Goal: Use online tool/utility

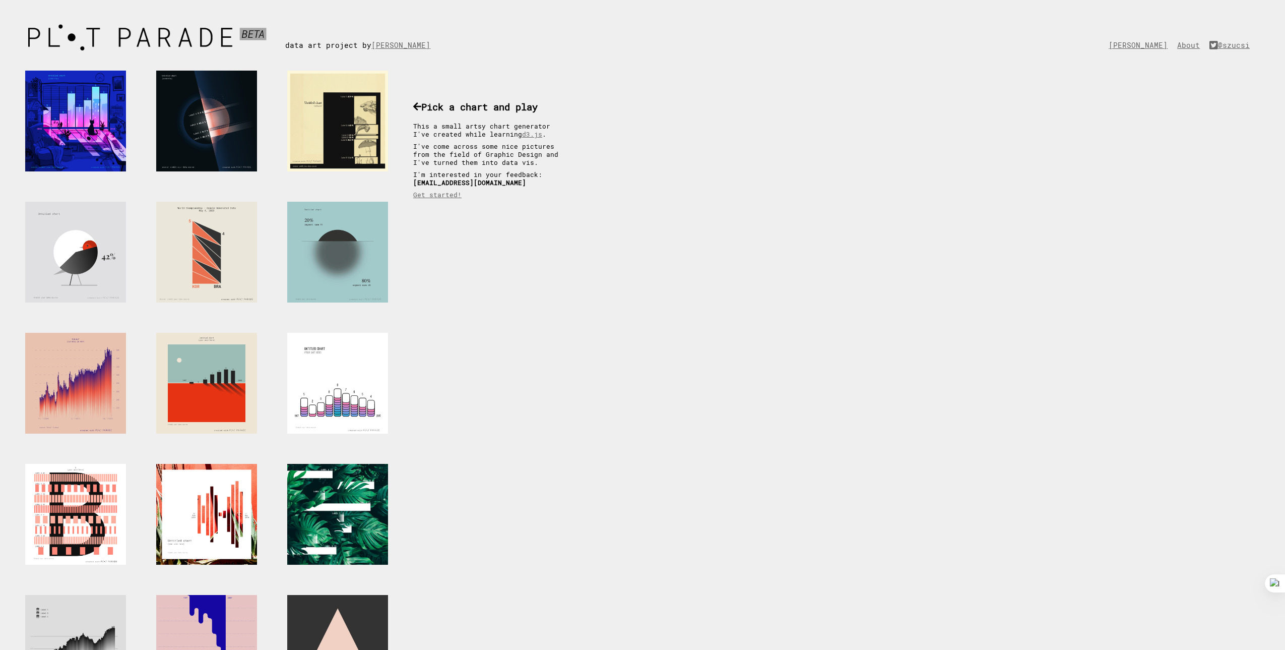
click at [326, 248] on div at bounding box center [337, 252] width 101 height 101
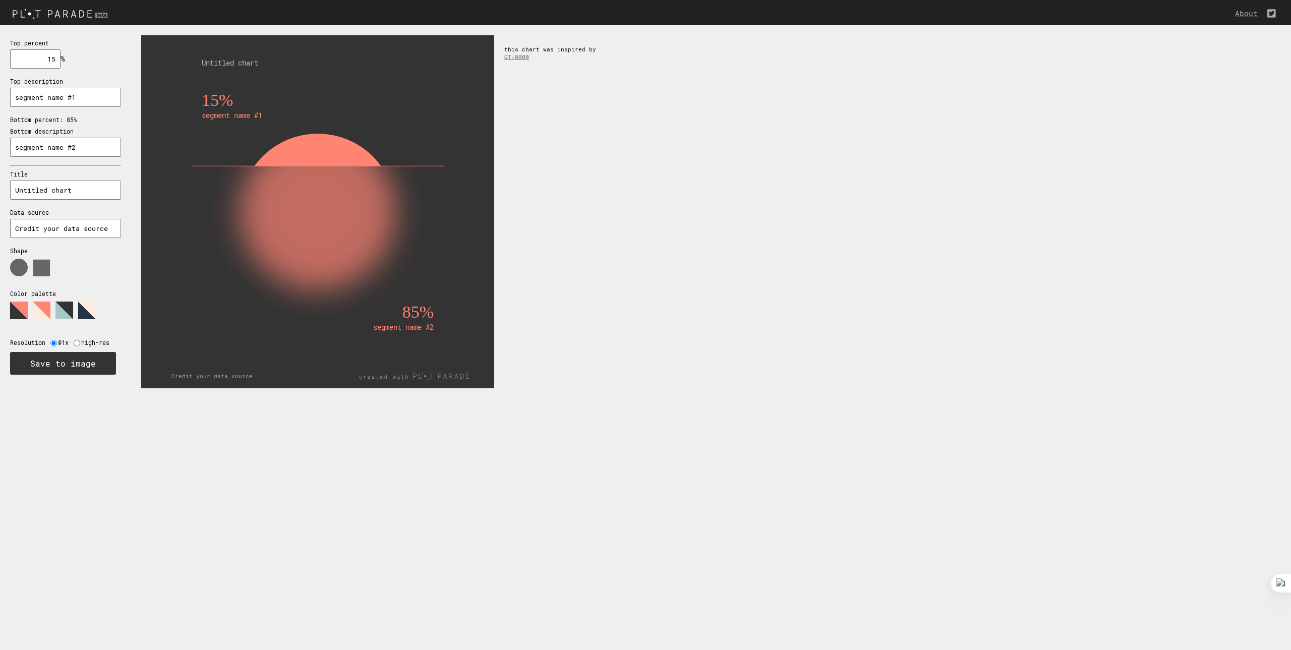
drag, startPoint x: 303, startPoint y: 593, endPoint x: 311, endPoint y: 366, distance: 226.5
click at [309, 0] on html "About Top percent 15 % needs to be between 0% and 100% Top description segment …" at bounding box center [645, 0] width 1291 height 0
drag, startPoint x: 295, startPoint y: 165, endPoint x: 297, endPoint y: 171, distance: 6.4
click at [297, 184] on g "15% segment name #1 85% segment name #2" at bounding box center [318, 244] width 252 height 307
drag, startPoint x: 297, startPoint y: 185, endPoint x: 280, endPoint y: 210, distance: 30.5
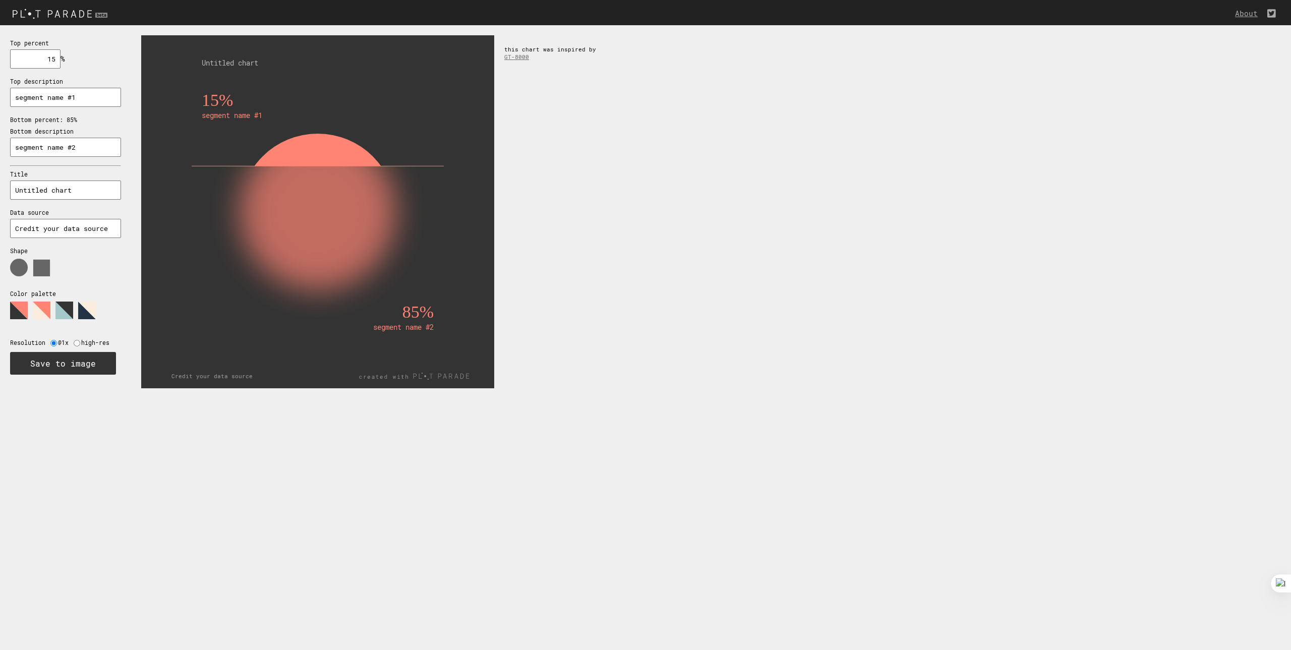
click at [280, 210] on rect at bounding box center [318, 282] width 232 height 232
drag, startPoint x: 305, startPoint y: 199, endPoint x: 304, endPoint y: 243, distance: 44.4
click at [306, 244] on rect at bounding box center [318, 282] width 232 height 232
drag, startPoint x: 420, startPoint y: 312, endPoint x: 412, endPoint y: 310, distance: 8.0
click at [419, 312] on text "85%" at bounding box center [417, 311] width 31 height 19
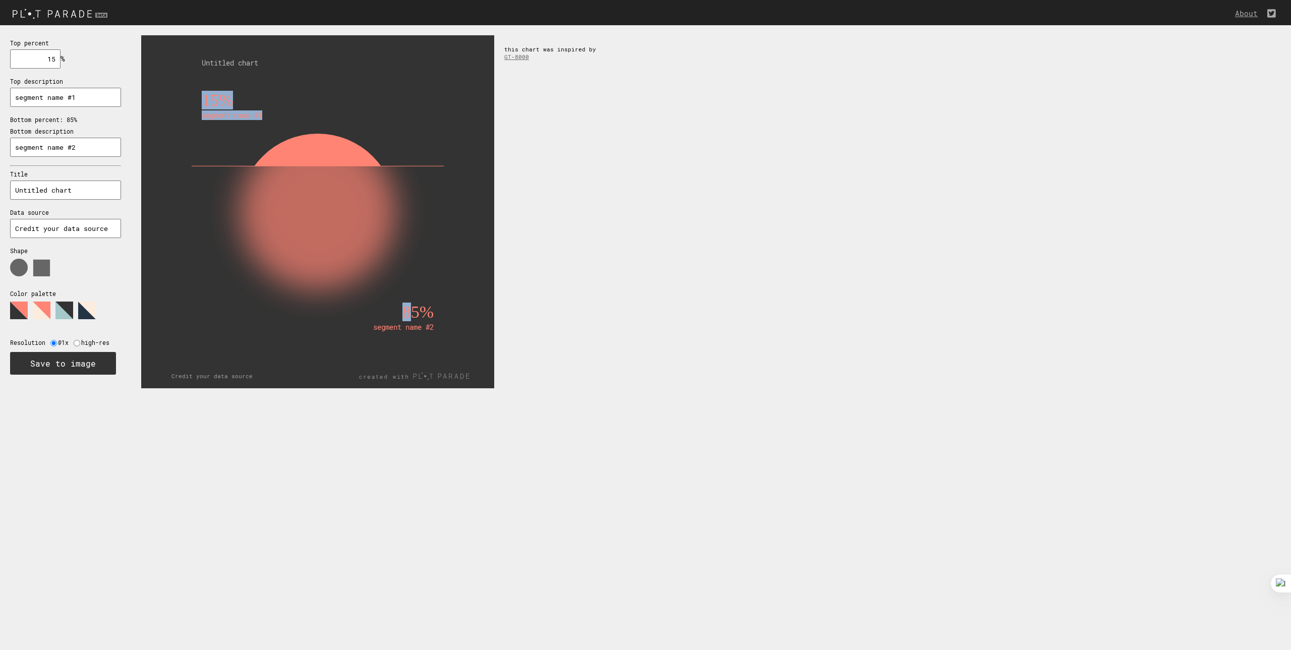
drag, startPoint x: 401, startPoint y: 307, endPoint x: 414, endPoint y: 313, distance: 14.7
click at [414, 313] on g "15% segment name #1 85% segment name #2" at bounding box center [318, 244] width 252 height 307
click at [415, 314] on text "85%" at bounding box center [417, 311] width 31 height 19
click at [54, 63] on input "15" at bounding box center [35, 58] width 50 height 19
drag, startPoint x: 56, startPoint y: 58, endPoint x: 44, endPoint y: 57, distance: 12.1
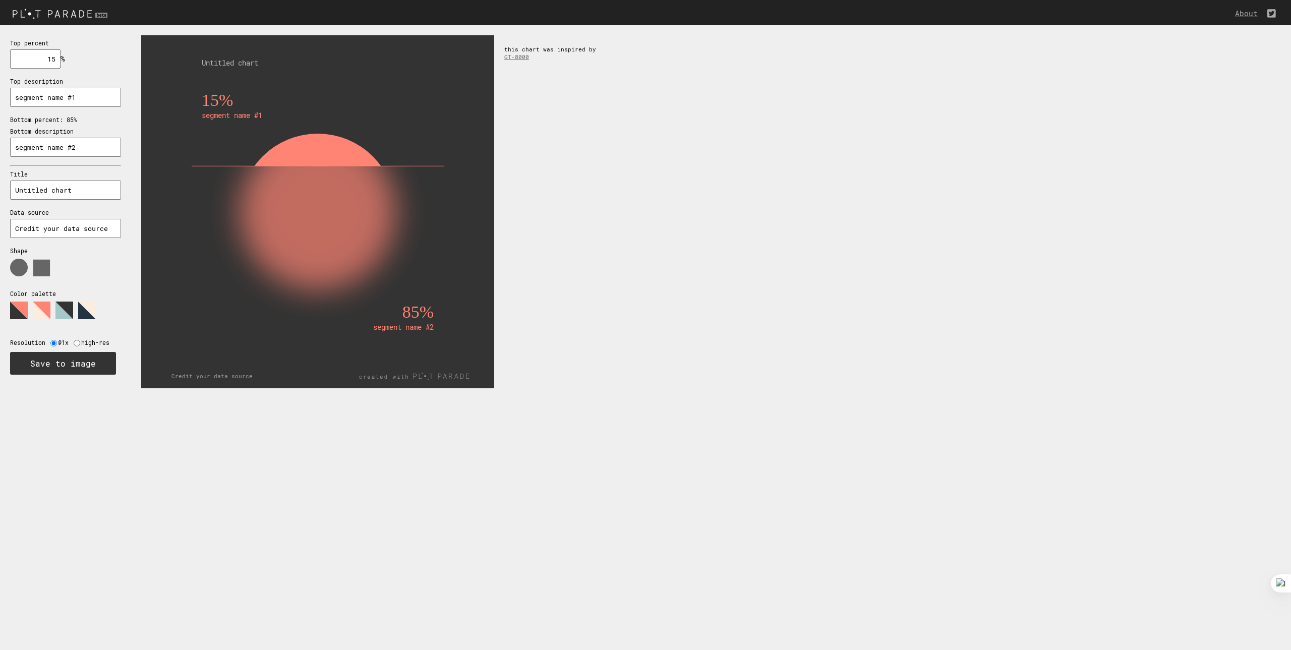
click at [44, 57] on input "15" at bounding box center [35, 58] width 50 height 19
type input "50"
click at [78, 342] on input "radio" at bounding box center [77, 343] width 7 height 7
radio input "true"
click at [522, 57] on link "GT-8000" at bounding box center [516, 57] width 25 height 8
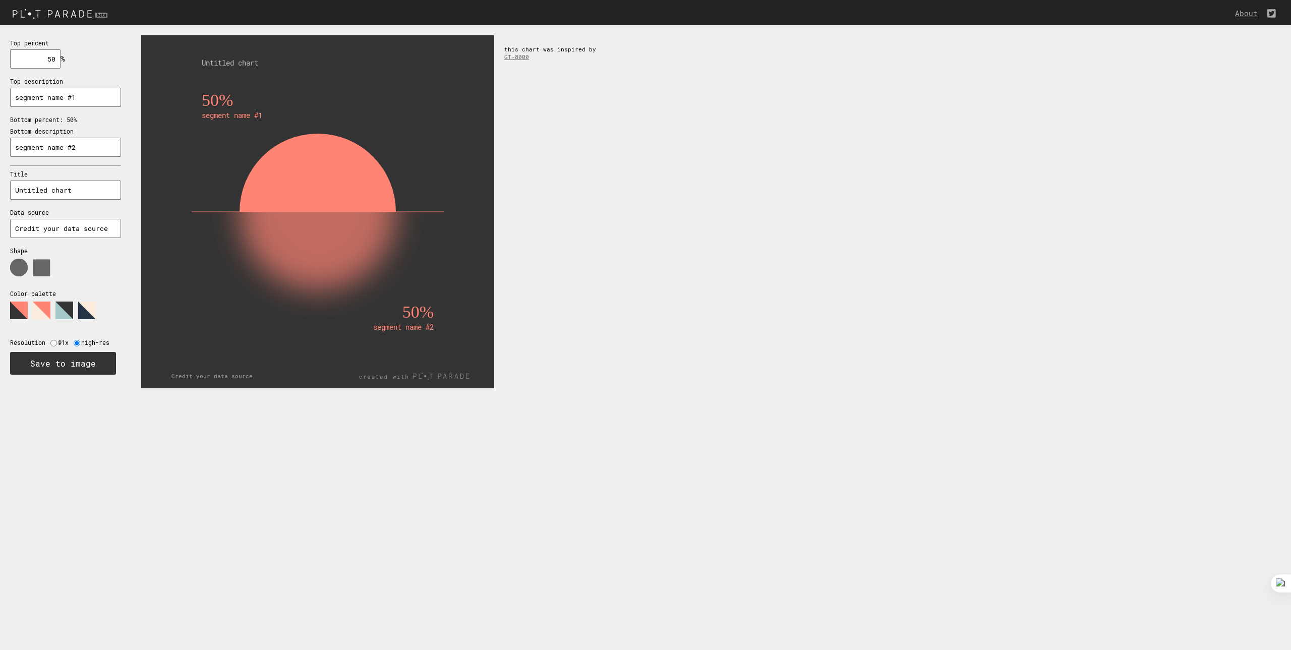
click at [66, 11] on img at bounding box center [61, 13] width 122 height 17
